Goal: Information Seeking & Learning: Find specific fact

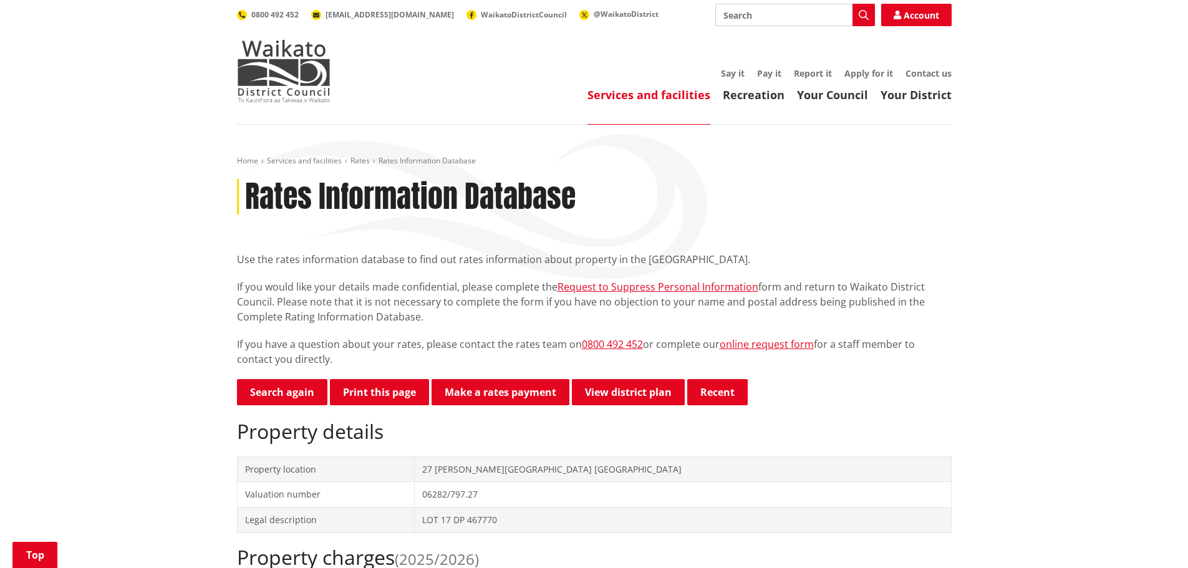
scroll to position [187, 0]
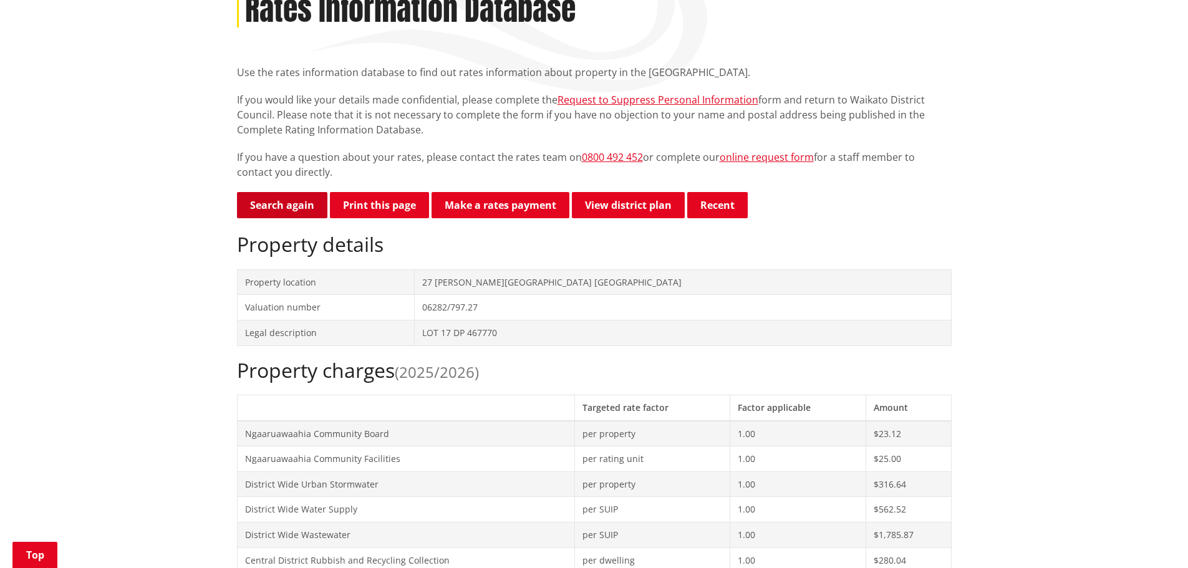
click at [271, 205] on link "Search again" at bounding box center [282, 205] width 90 height 26
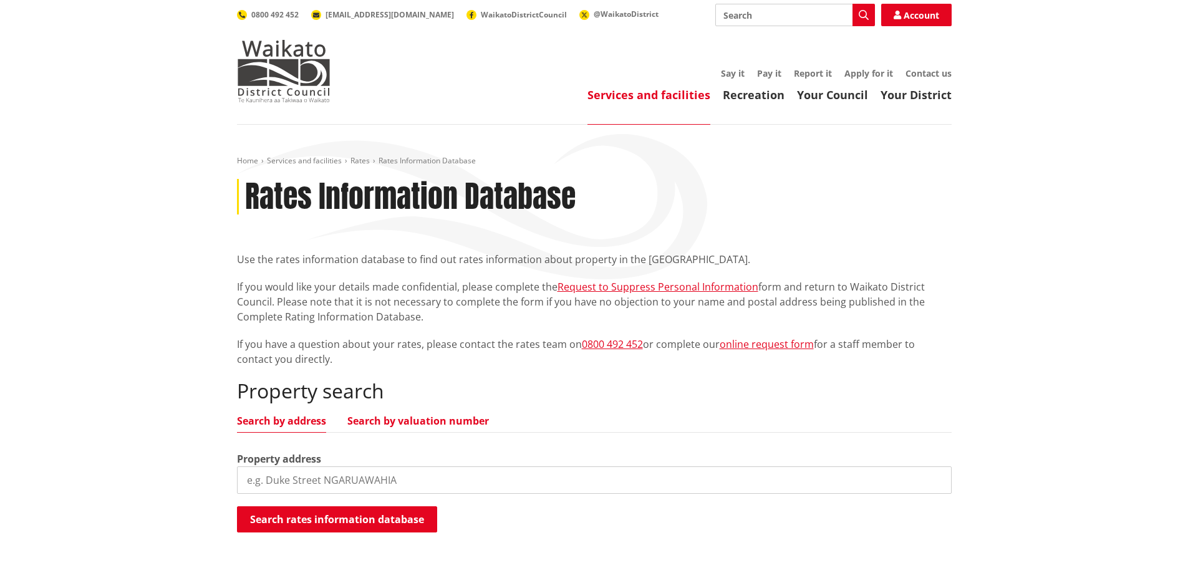
click at [400, 423] on link "Search by valuation number" at bounding box center [418, 421] width 142 height 10
click at [405, 475] on input "search" at bounding box center [594, 480] width 715 height 27
paste input "04330/303.13"
type input "04330/303.13"
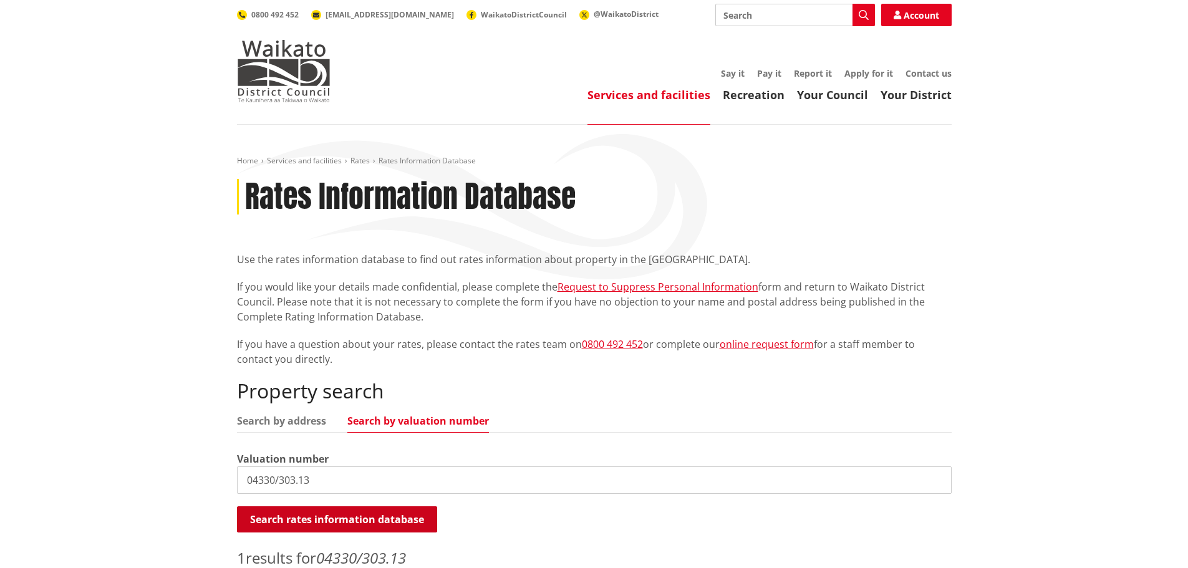
click at [330, 516] on button "Search rates information database" at bounding box center [337, 519] width 200 height 26
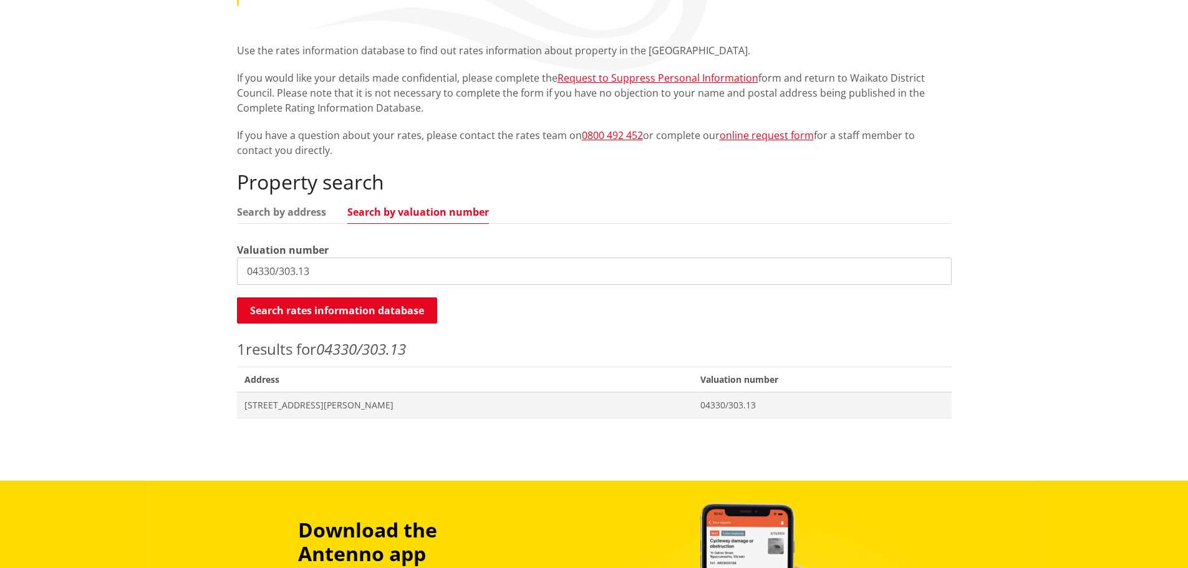
scroll to position [249, 0]
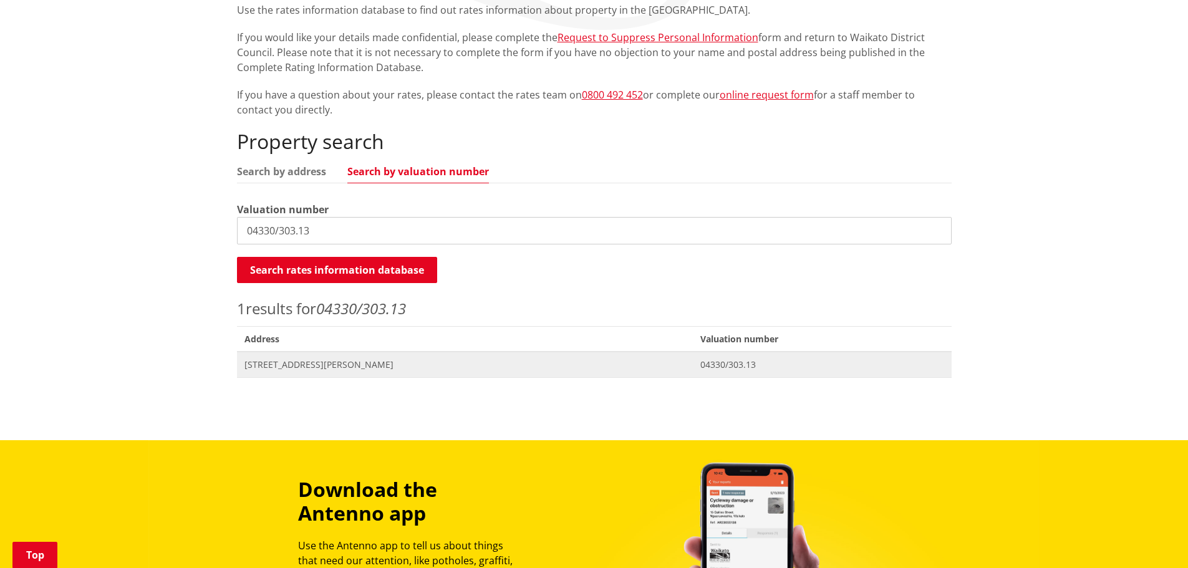
click at [289, 362] on span "[STREET_ADDRESS][PERSON_NAME]" at bounding box center [465, 365] width 442 height 12
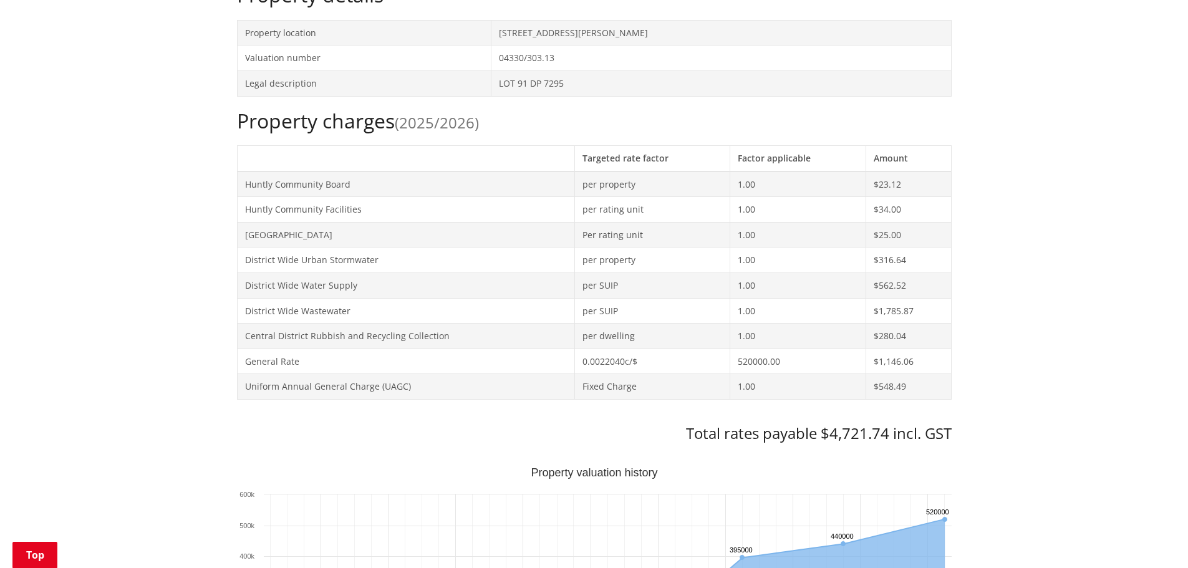
scroll to position [62, 0]
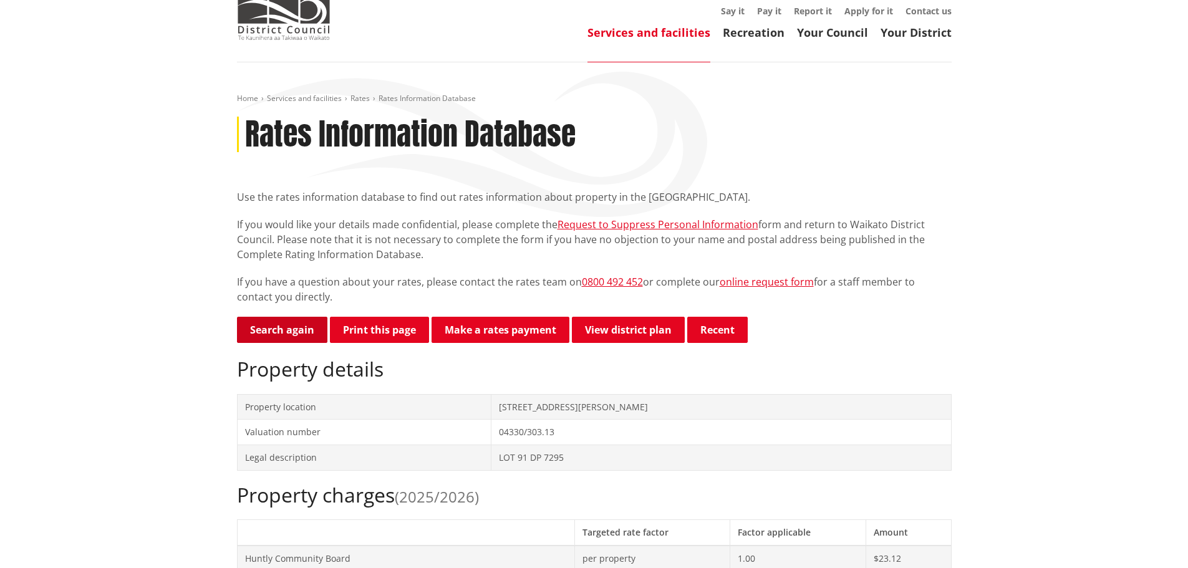
click at [307, 326] on link "Search again" at bounding box center [282, 330] width 90 height 26
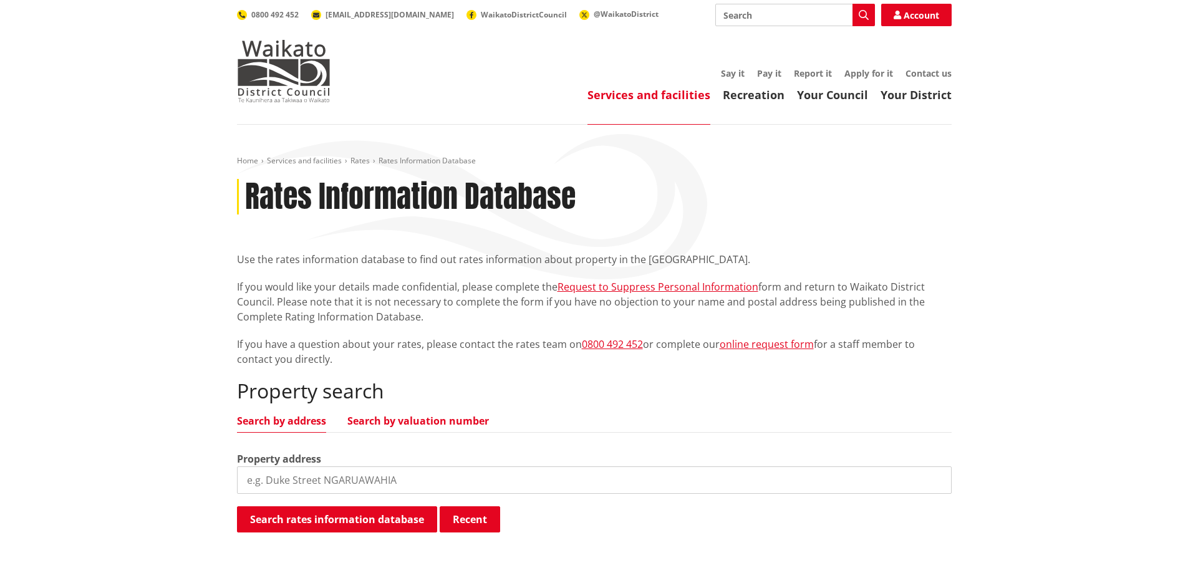
click at [417, 419] on link "Search by valuation number" at bounding box center [418, 421] width 142 height 10
click at [400, 481] on input "search" at bounding box center [594, 480] width 715 height 27
paste input "04410/249.00"
type input "04410/249.00"
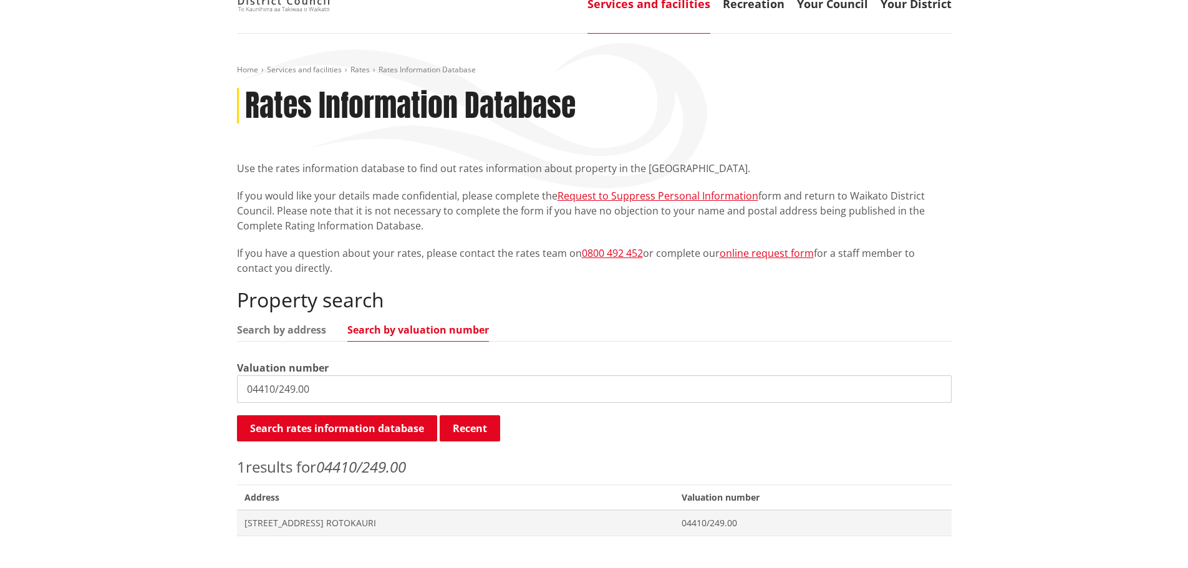
scroll to position [249, 0]
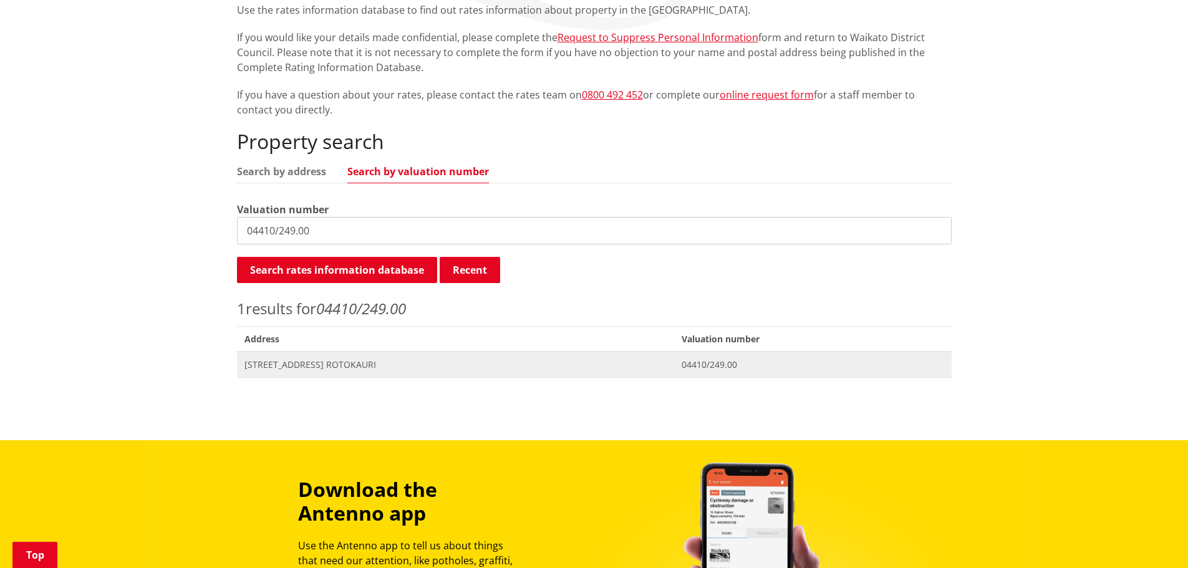
click at [302, 366] on span "4 Duck Road ROTOKAURI" at bounding box center [455, 365] width 422 height 12
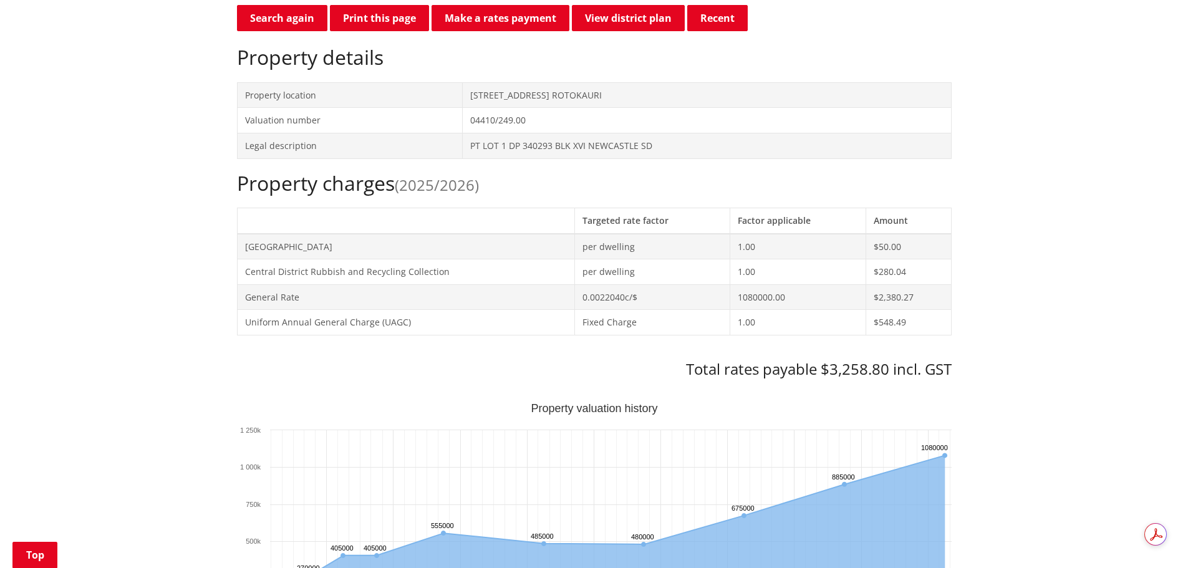
scroll to position [62, 0]
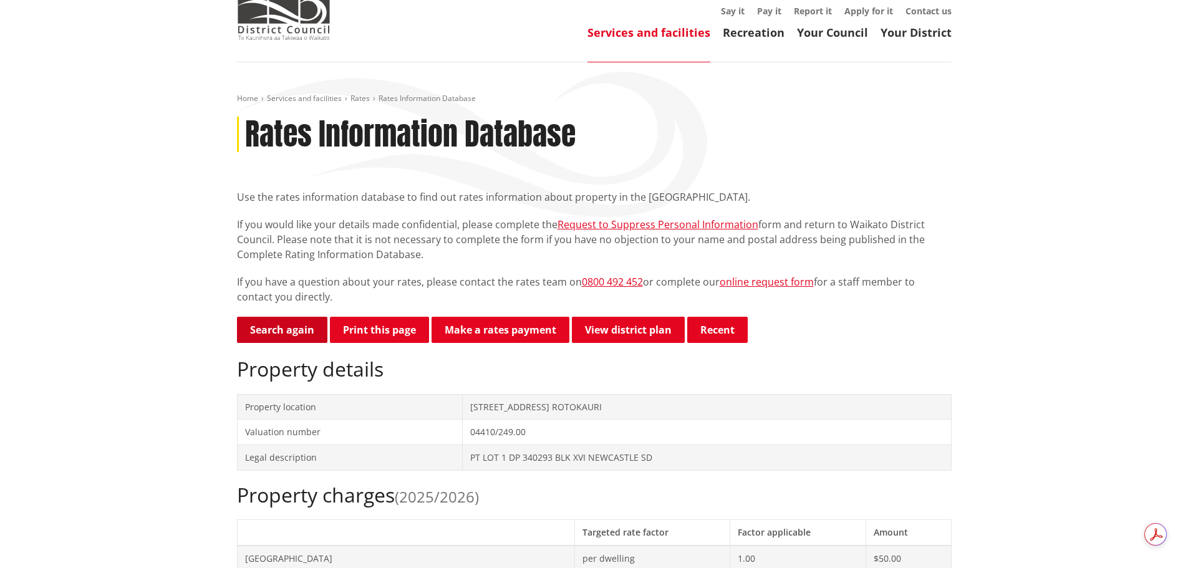
click at [264, 334] on link "Search again" at bounding box center [282, 330] width 90 height 26
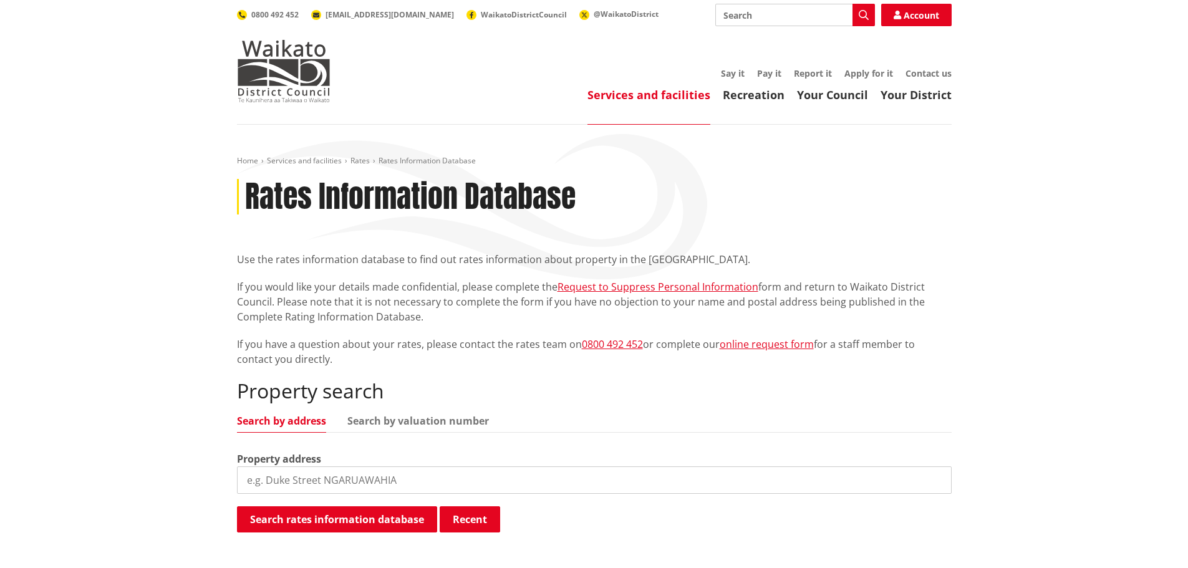
click at [445, 475] on input "search" at bounding box center [594, 480] width 715 height 27
click at [384, 420] on link "Search by valuation number" at bounding box center [418, 421] width 142 height 10
click at [318, 476] on input "search" at bounding box center [594, 480] width 715 height 27
paste input "06282/524.00B"
type input "06282/524.00B"
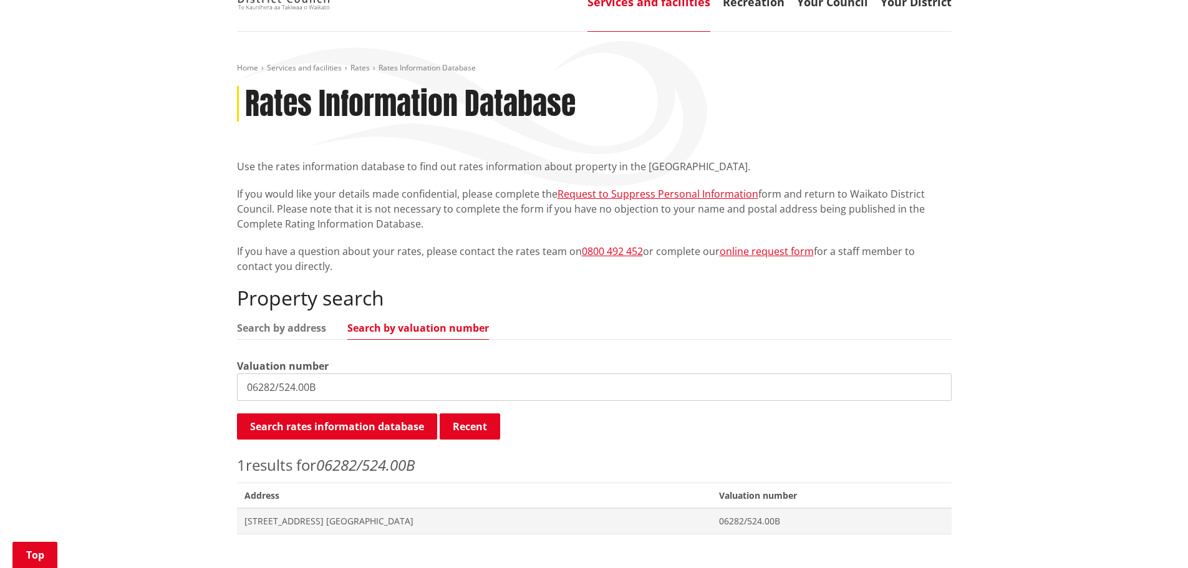
scroll to position [187, 0]
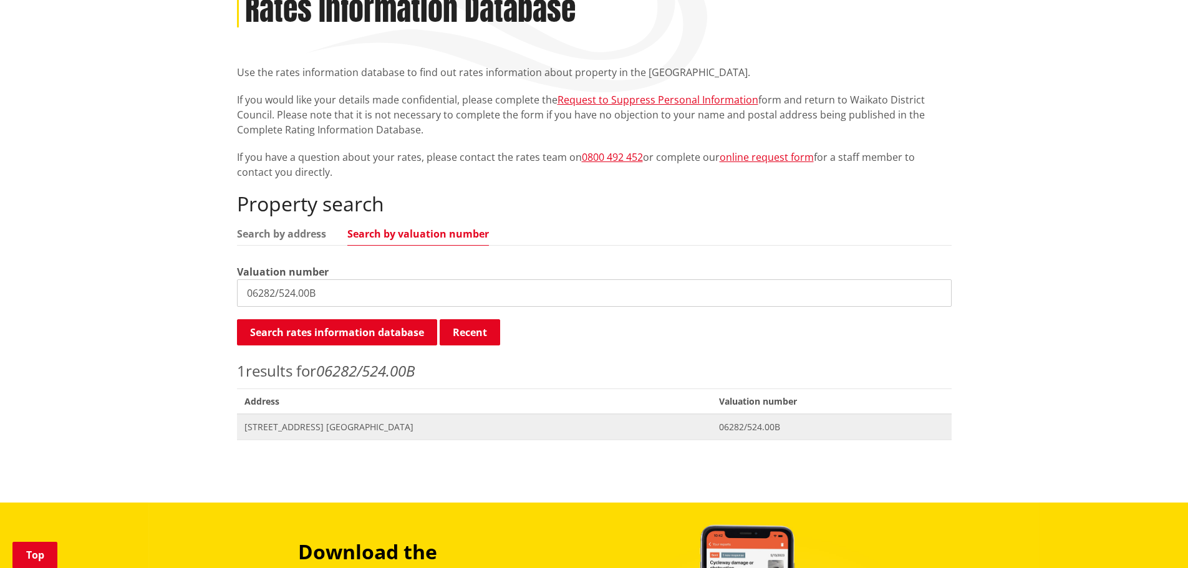
click at [327, 428] on span "[STREET_ADDRESS] [GEOGRAPHIC_DATA]" at bounding box center [474, 427] width 460 height 12
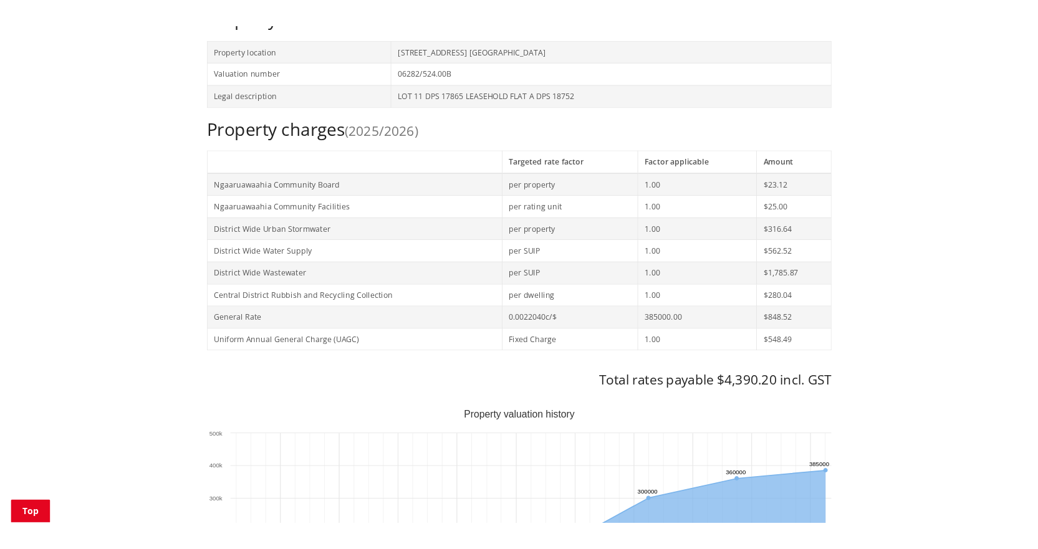
scroll to position [561, 0]
